Goal: Check status

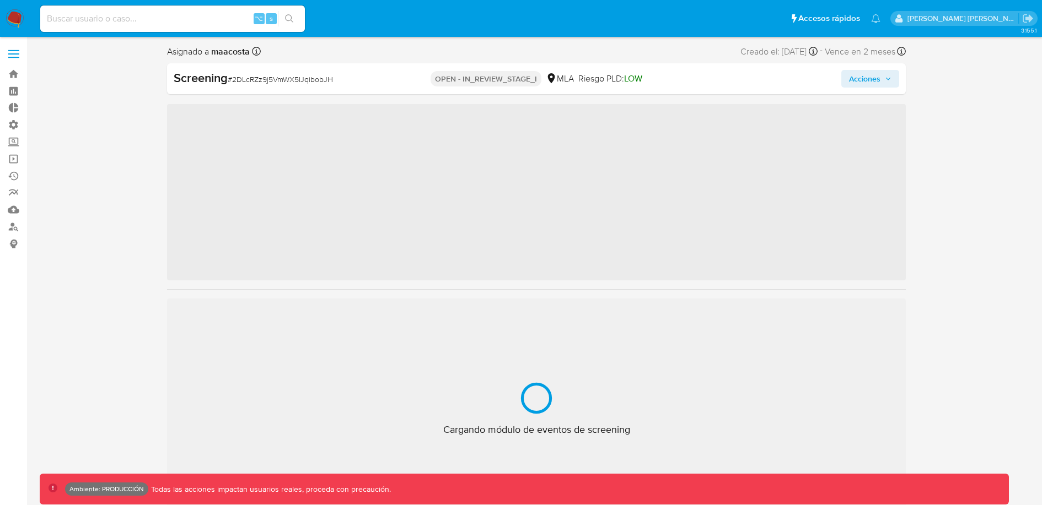
click at [118, 18] on input at bounding box center [172, 19] width 265 height 14
paste input "344752764"
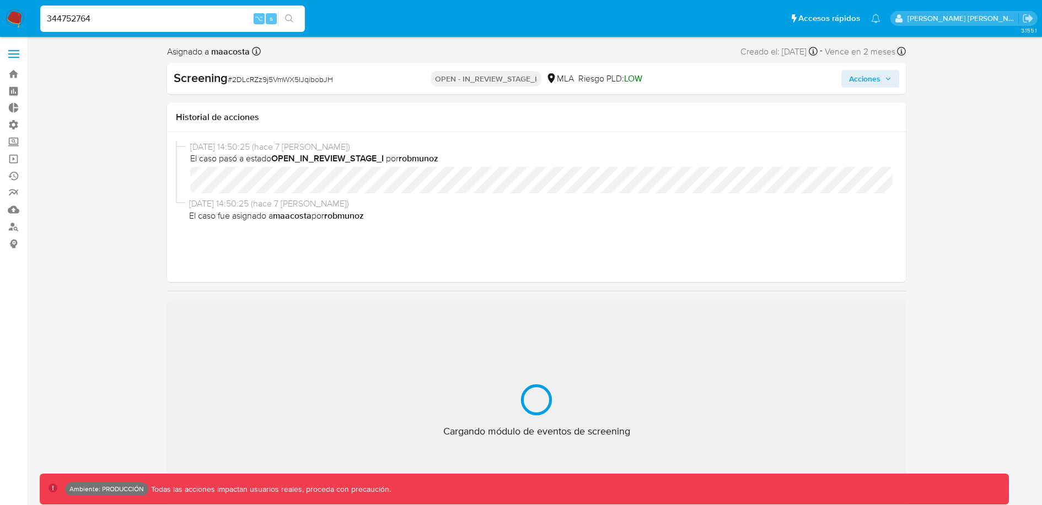
type input "344752764"
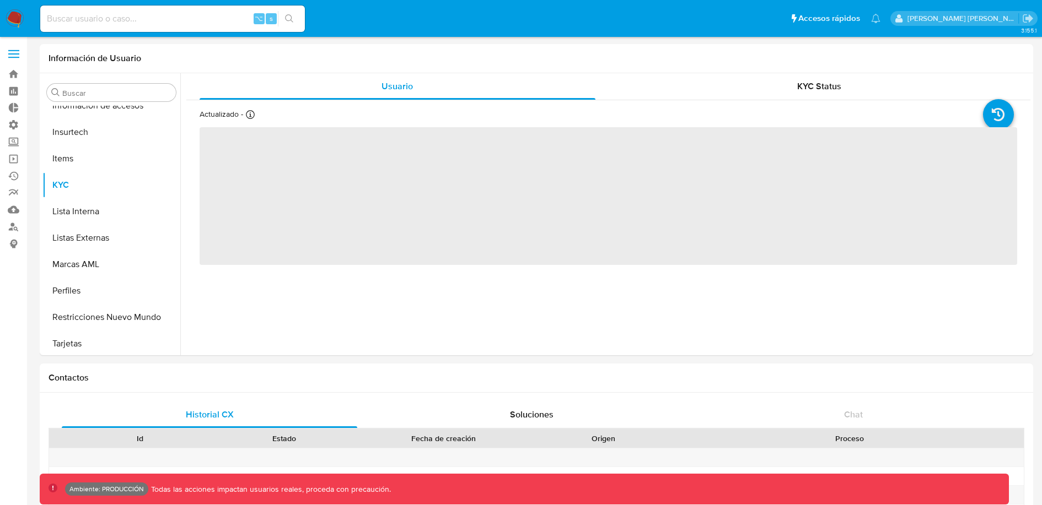
scroll to position [466, 0]
select select "10"
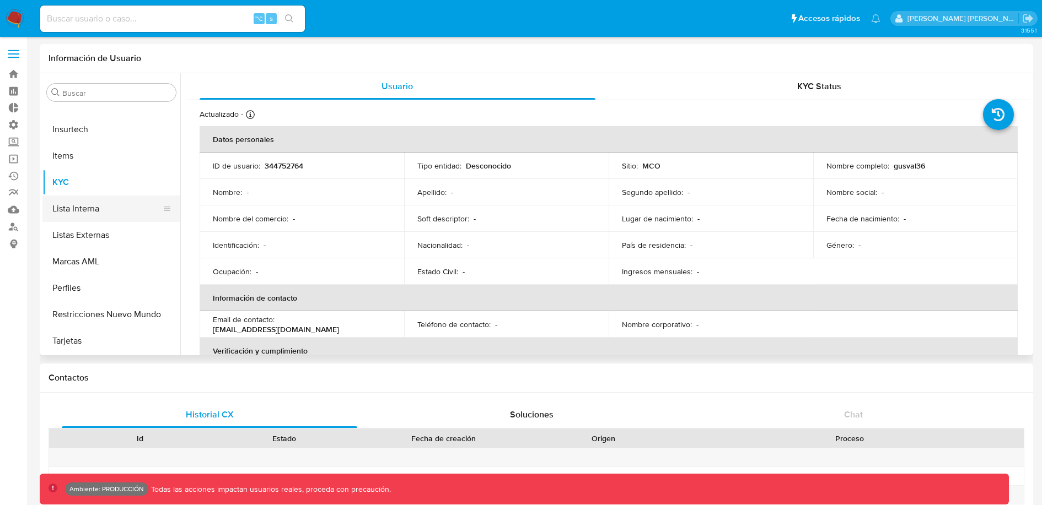
click at [98, 213] on button "Lista Interna" at bounding box center [106, 209] width 129 height 26
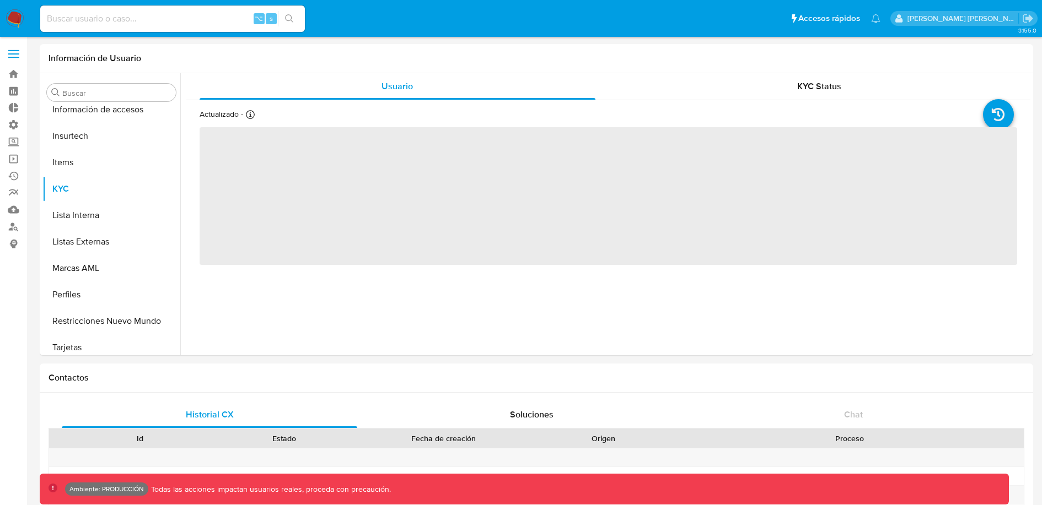
scroll to position [466, 0]
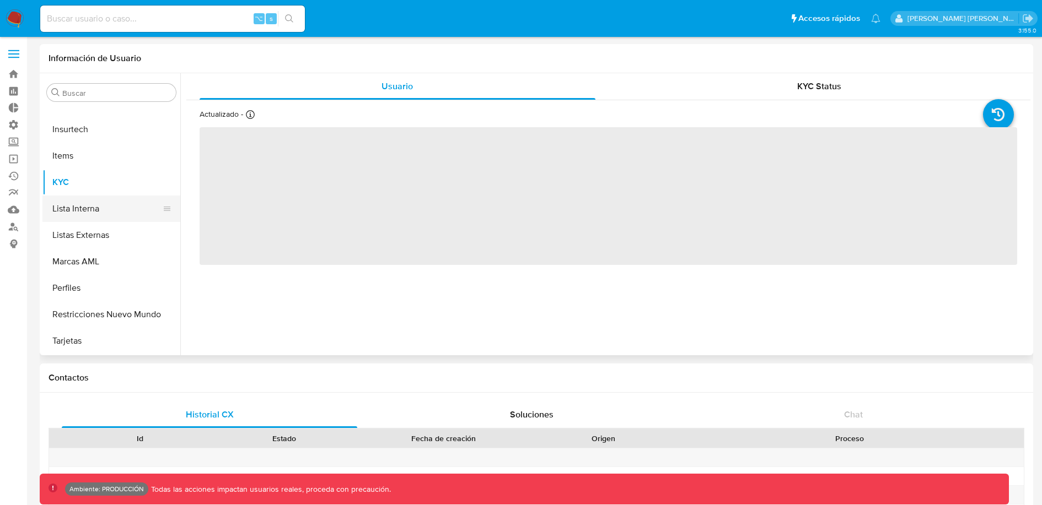
click at [95, 211] on button "Lista Interna" at bounding box center [106, 209] width 129 height 26
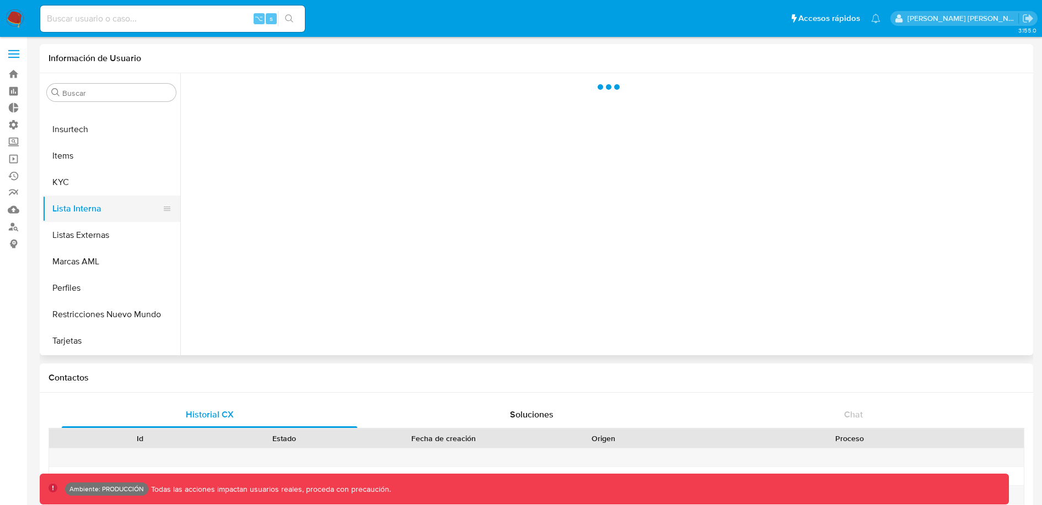
select select "10"
